Goal: Information Seeking & Learning: Find specific fact

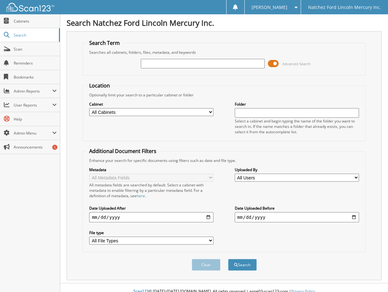
click at [166, 68] on div at bounding box center [203, 63] width 124 height 11
click at [165, 60] on input "text" at bounding box center [203, 64] width 124 height 10
type input "c03295"
click at [228, 259] on button "Search" at bounding box center [242, 265] width 29 height 12
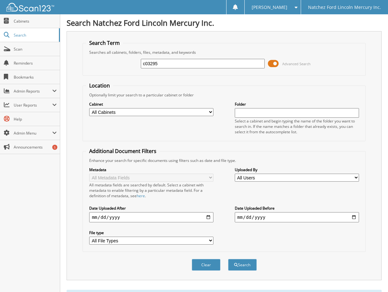
drag, startPoint x: 166, startPoint y: 60, endPoint x: 118, endPoint y: 57, distance: 48.1
click at [117, 65] on div "c03295 Advanced Search" at bounding box center [224, 63] width 276 height 17
type input "g83967"
click at [228, 259] on button "Search" at bounding box center [242, 265] width 29 height 12
drag, startPoint x: 174, startPoint y: 64, endPoint x: 114, endPoint y: 64, distance: 59.9
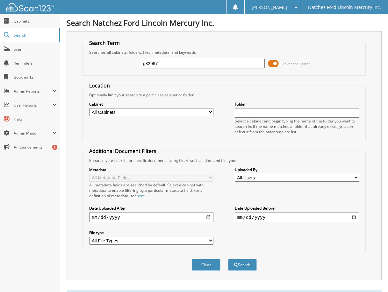
click at [114, 64] on div "g83967 Advanced Search" at bounding box center [224, 63] width 276 height 17
type input "1503.06"
